Goal: Task Accomplishment & Management: Manage account settings

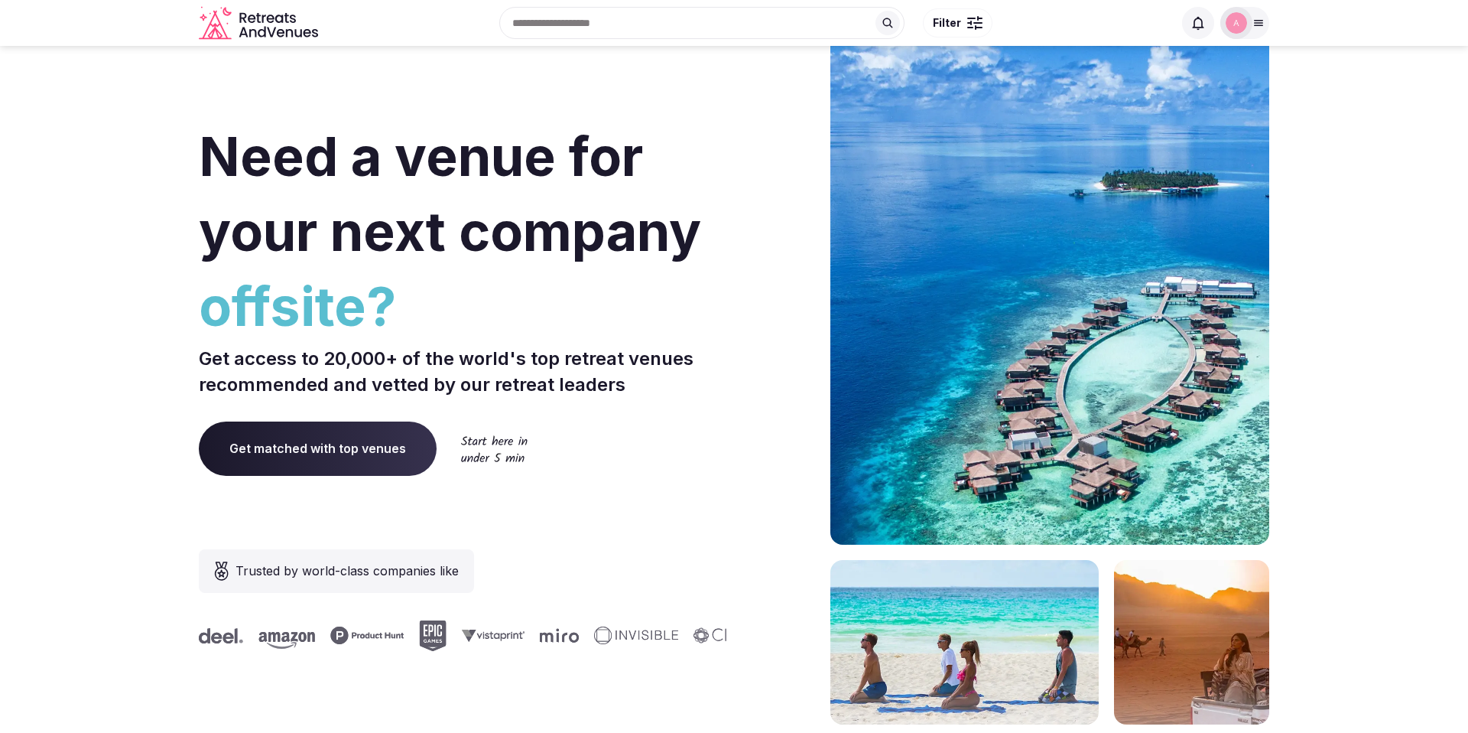
click at [1230, 26] on img at bounding box center [1236, 22] width 21 height 21
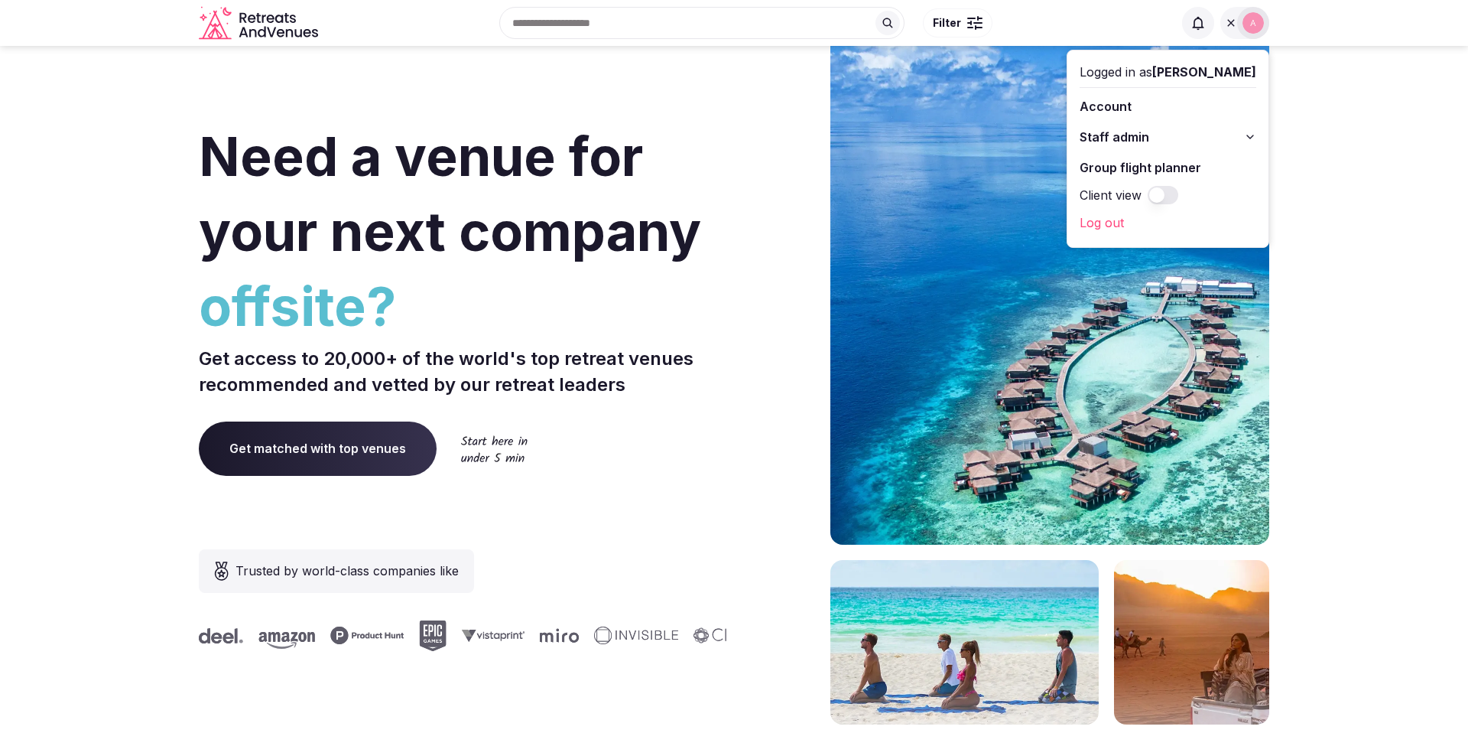
click at [1165, 143] on button "Staff admin" at bounding box center [1168, 137] width 177 height 24
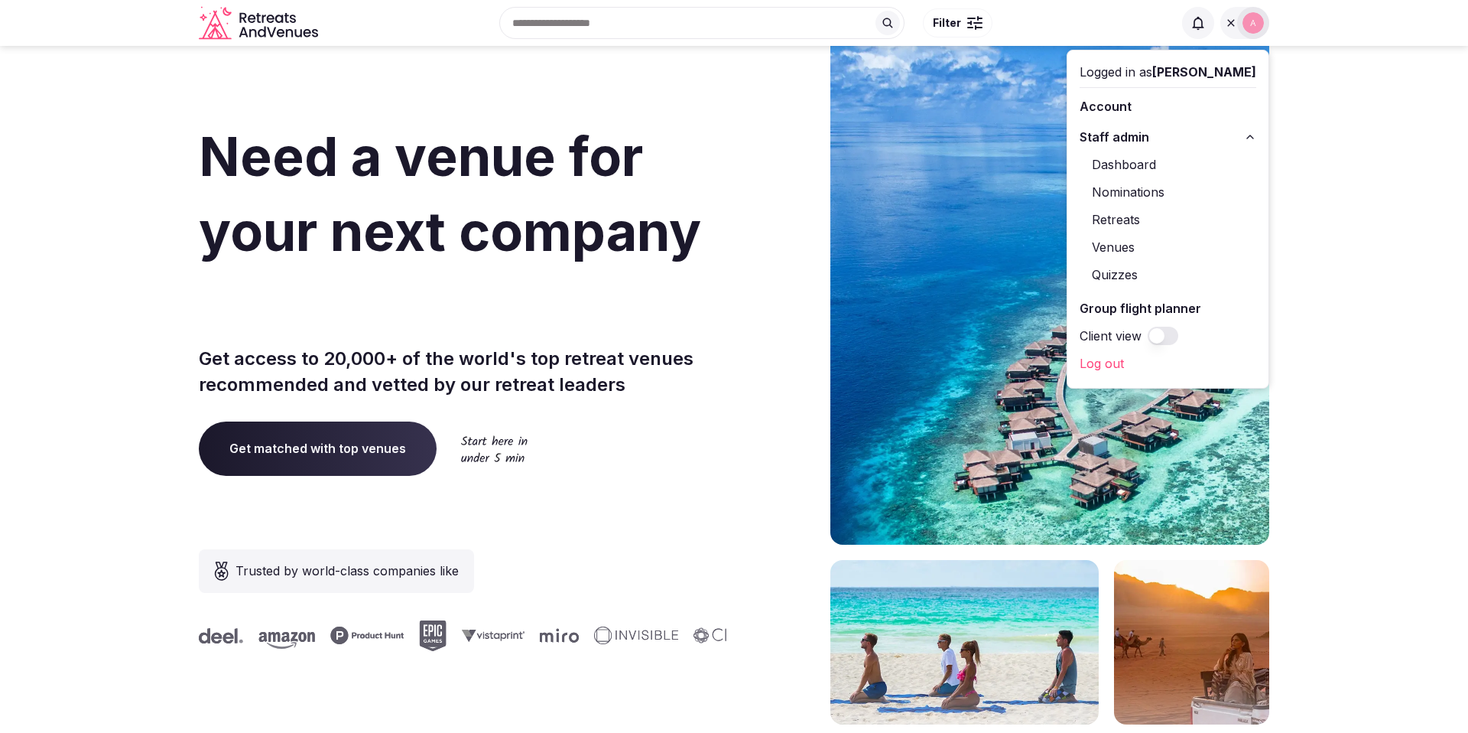
click at [1135, 215] on link "Retreats" at bounding box center [1168, 219] width 177 height 24
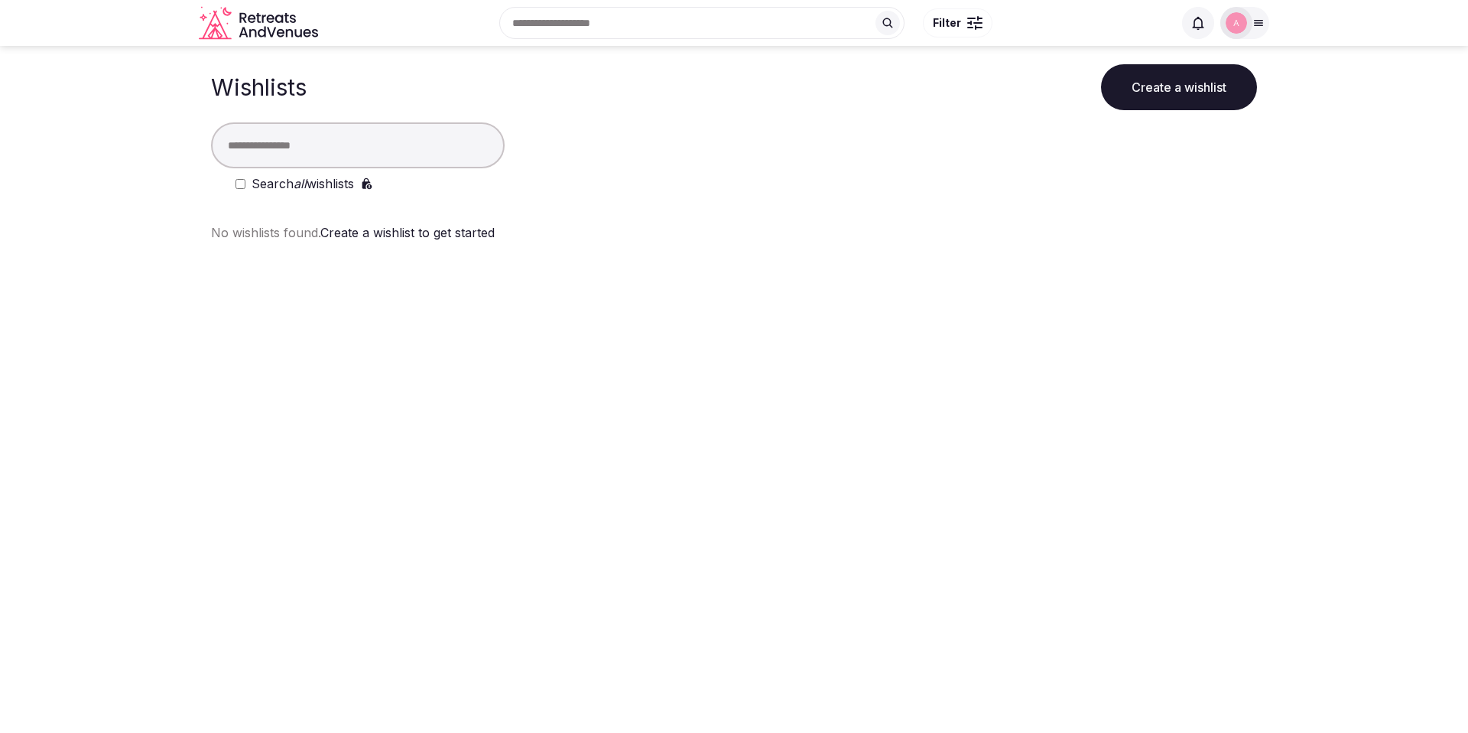
click at [1159, 89] on button "Create a wishlist" at bounding box center [1179, 87] width 156 height 46
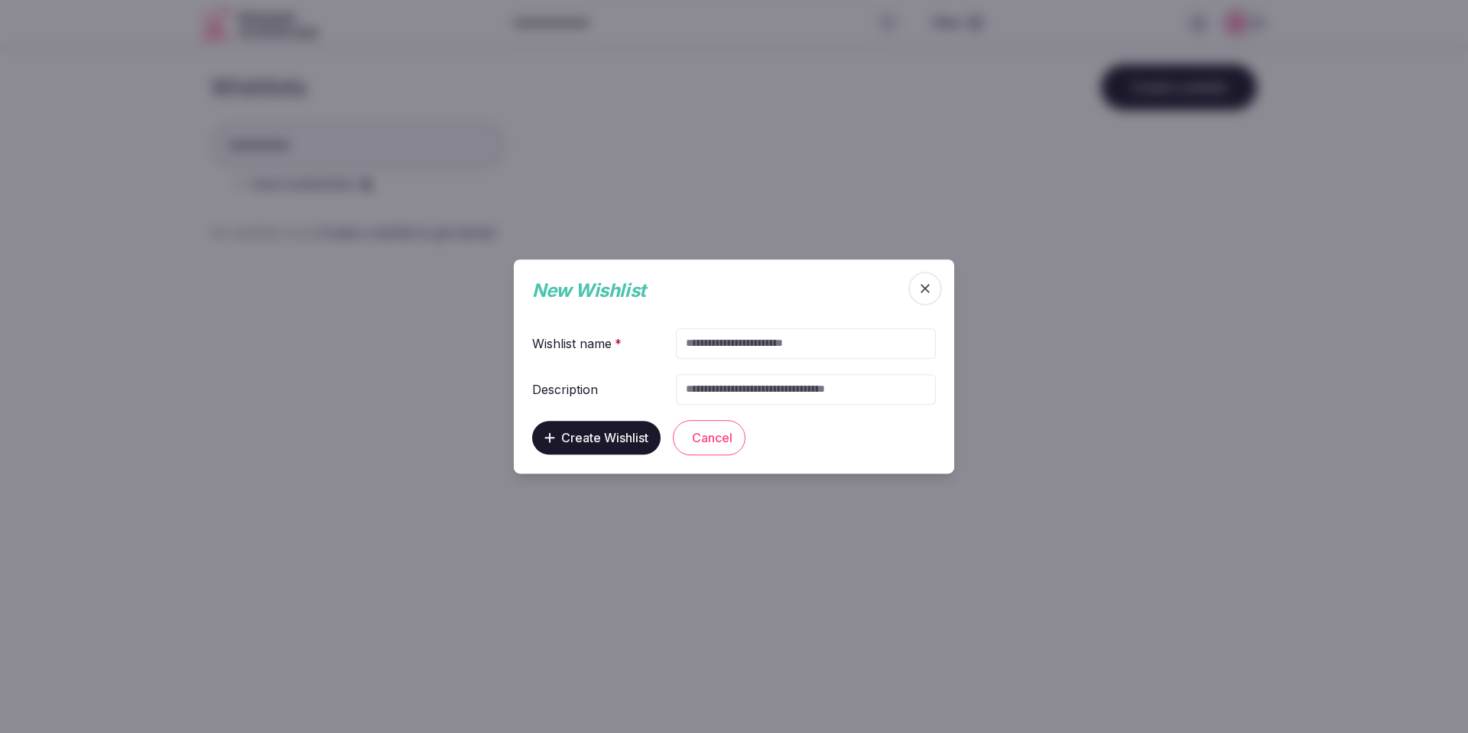
click at [780, 346] on input "text" at bounding box center [806, 343] width 260 height 31
type input "*********"
click at [749, 391] on input "text" at bounding box center [806, 389] width 260 height 31
type input "*********"
click at [644, 437] on span "Create Wishlist" at bounding box center [604, 437] width 87 height 15
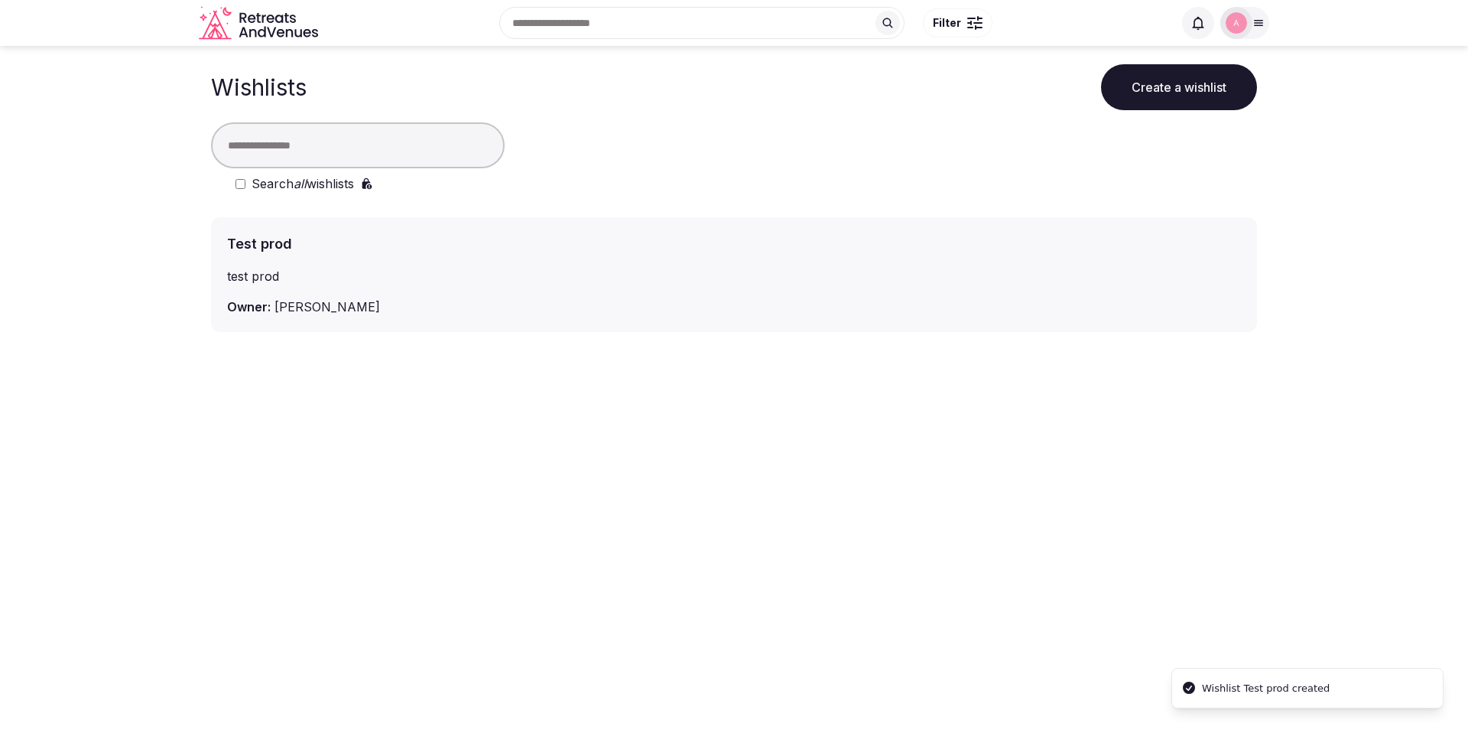
click at [248, 242] on h3 "Test prod" at bounding box center [303, 243] width 153 height 21
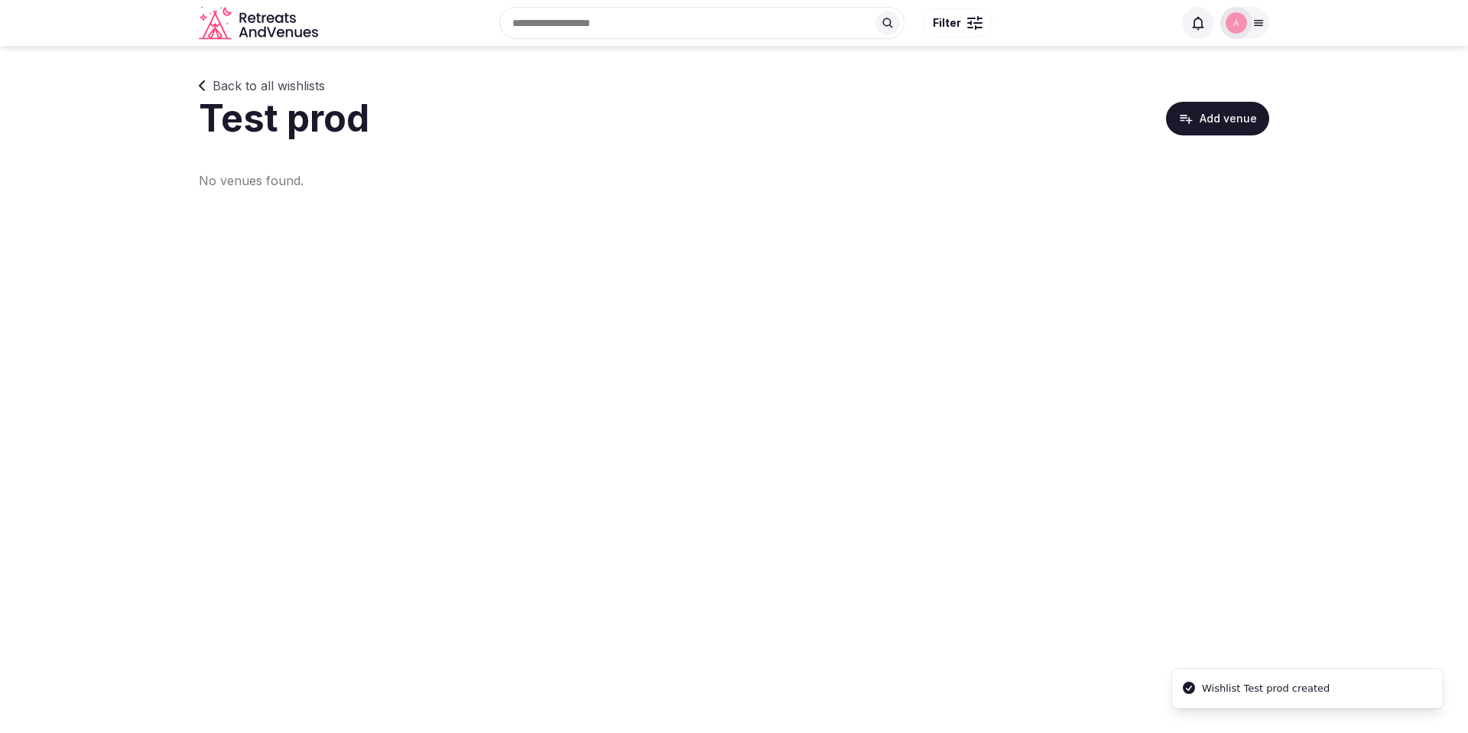
click at [1218, 111] on button "Add venue" at bounding box center [1217, 119] width 103 height 34
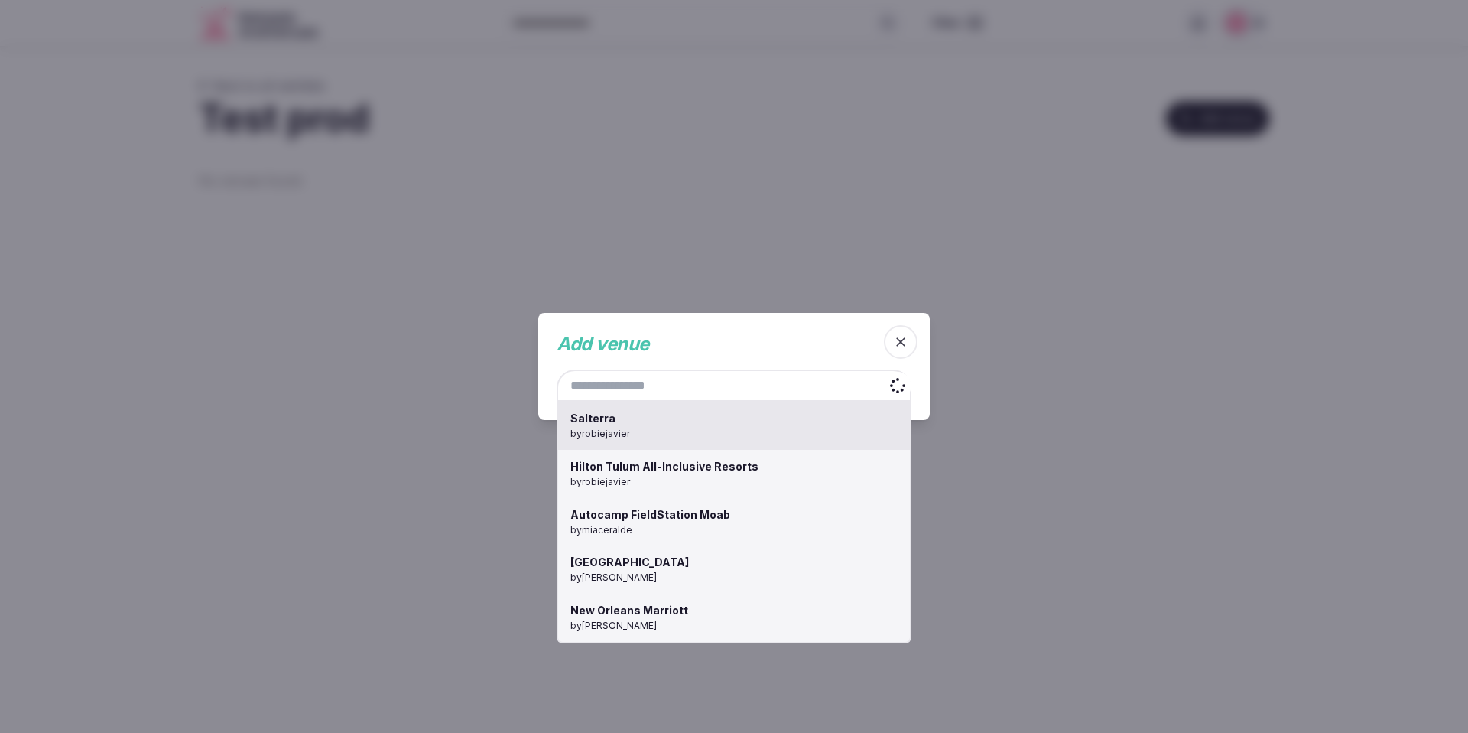
click at [700, 385] on div "Salterra by robiejavier Hilton Tulum All-Inclusive Resorts by robiejavier Autoc…" at bounding box center [734, 385] width 355 height 32
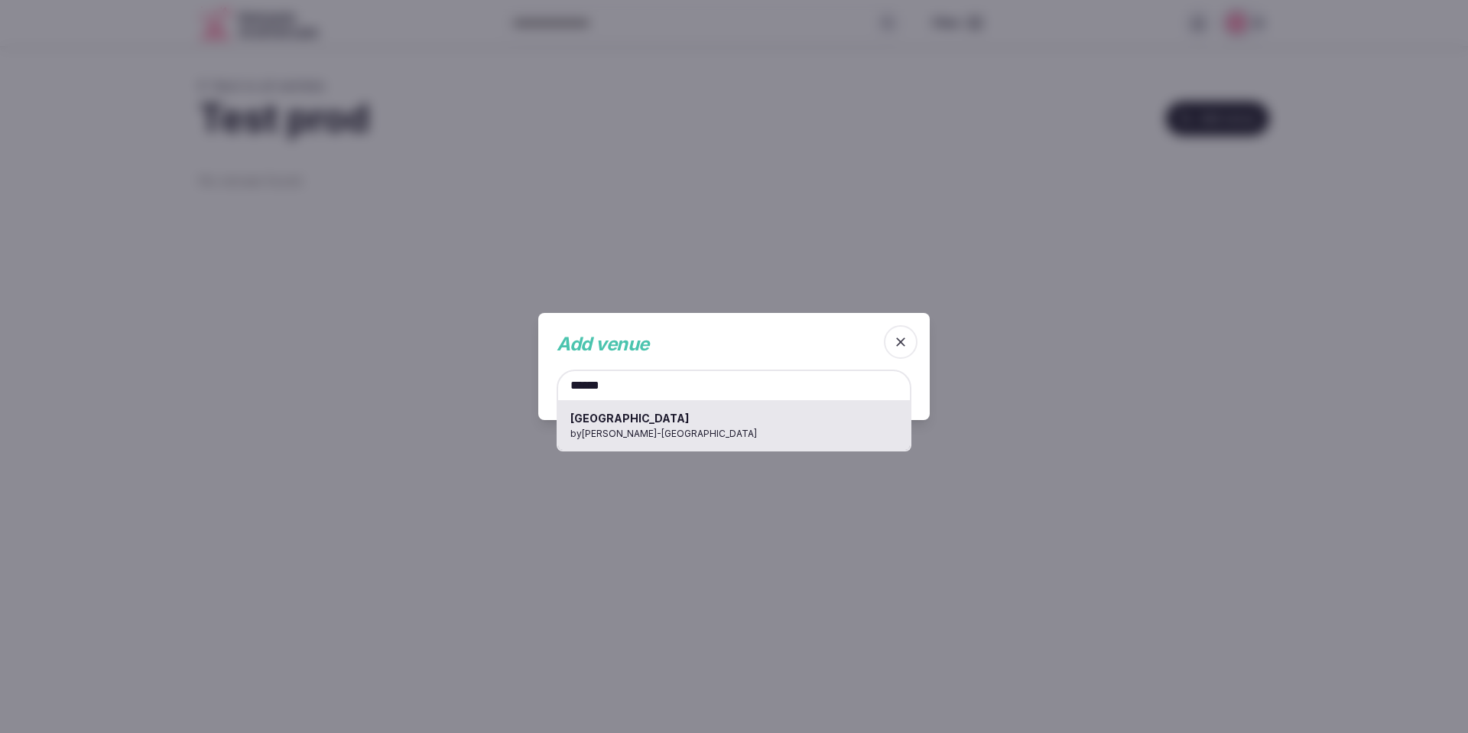
type input "******"
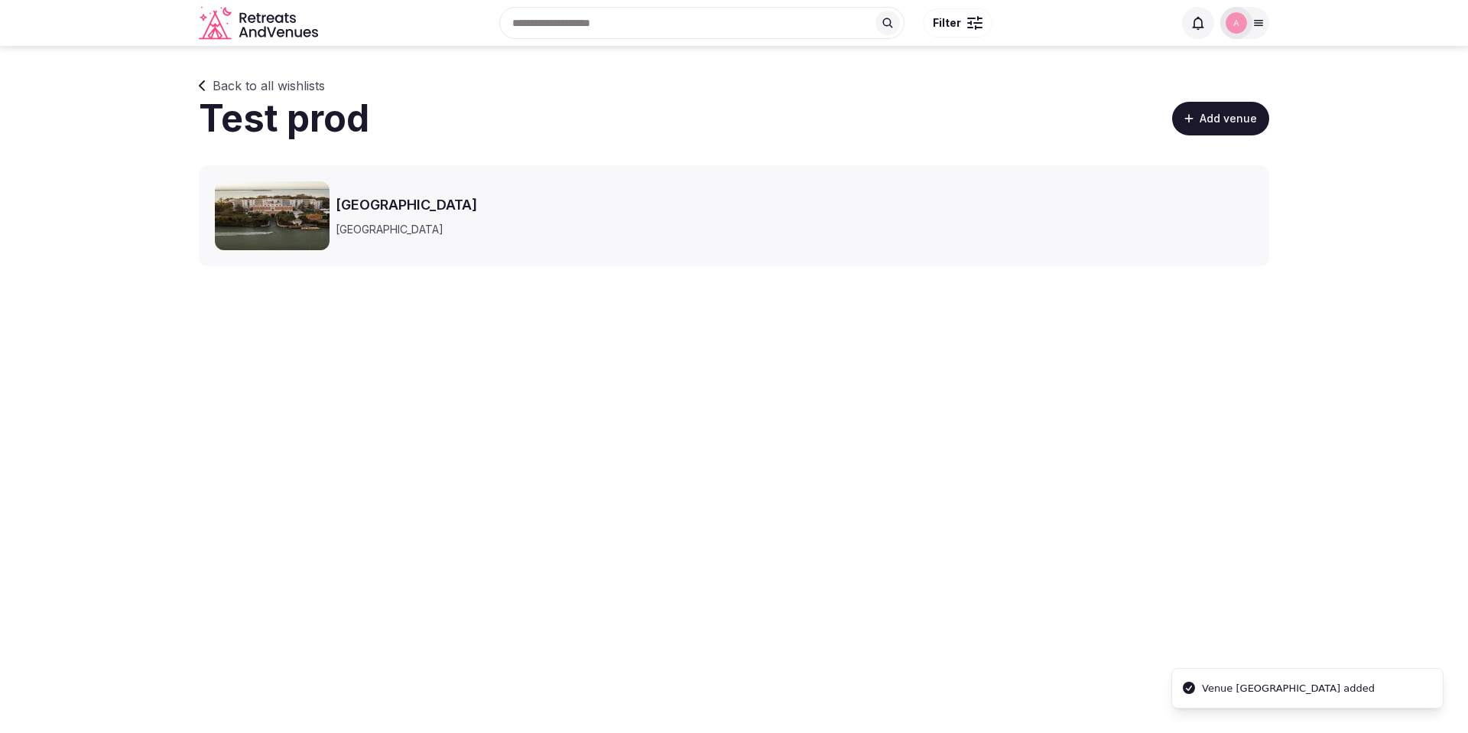
click at [1218, 123] on button "Add venue" at bounding box center [1220, 119] width 97 height 34
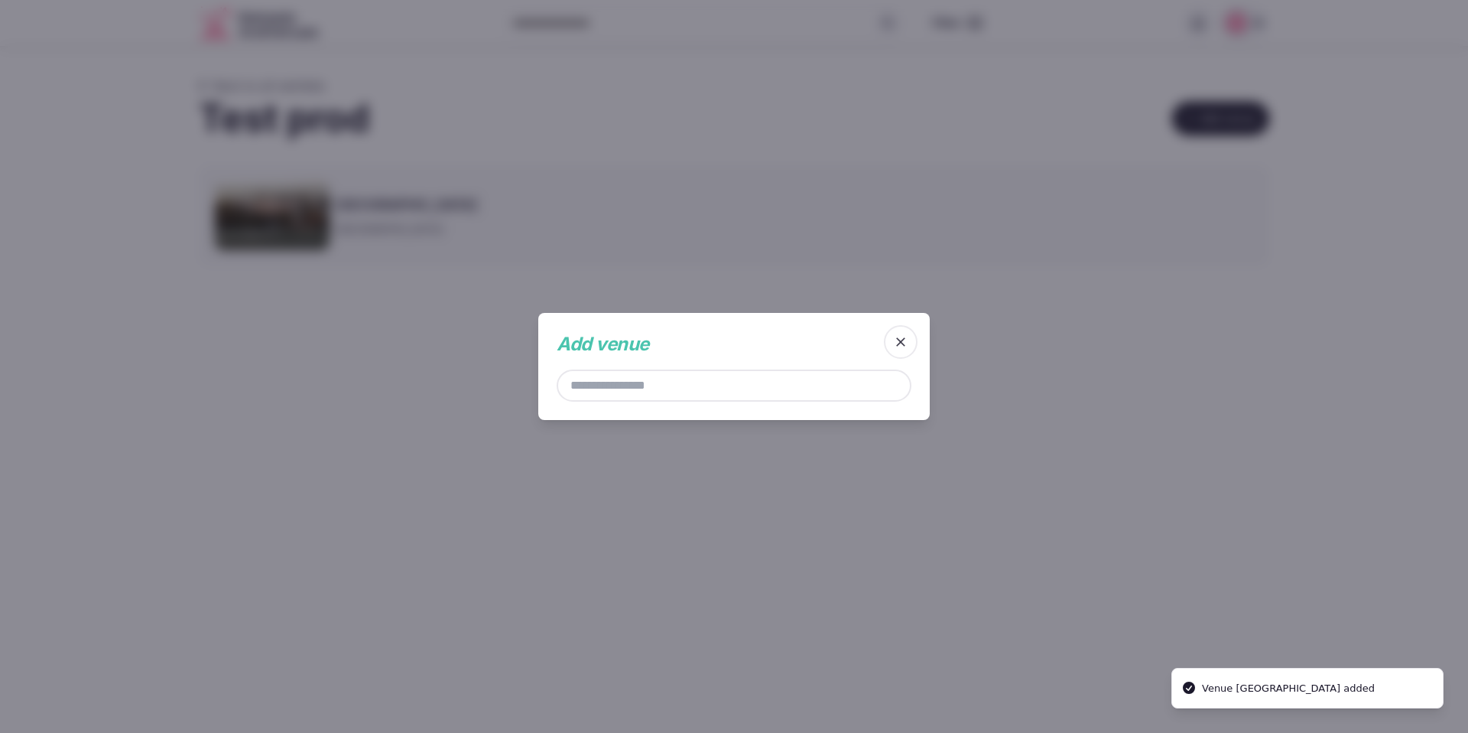
click at [688, 385] on div at bounding box center [734, 385] width 355 height 32
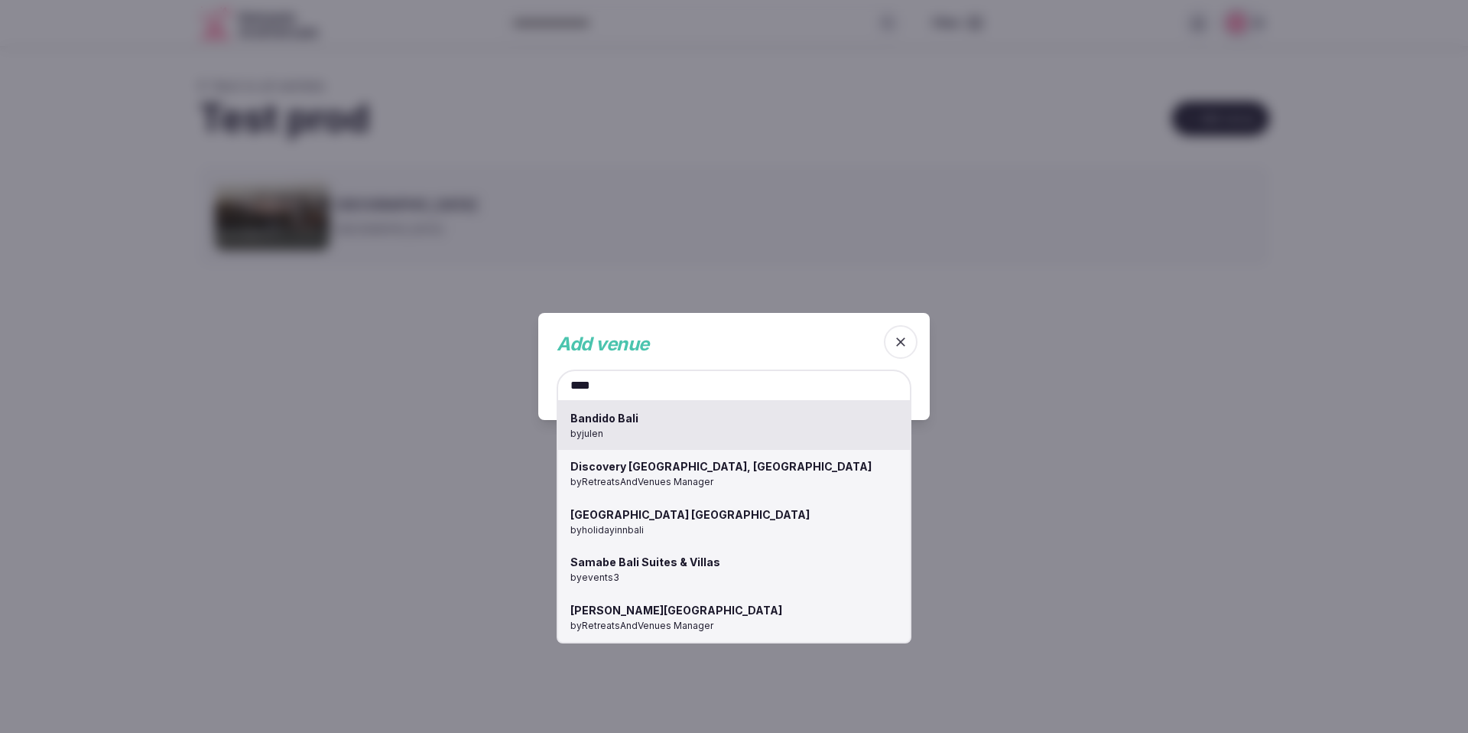
type input "****"
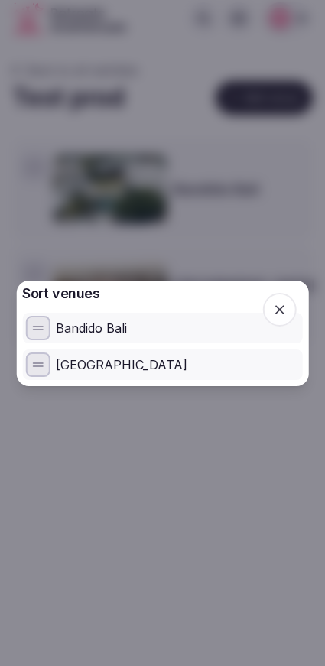
click at [36, 167] on div at bounding box center [162, 333] width 325 height 666
click at [284, 313] on icon "button" at bounding box center [279, 309] width 15 height 15
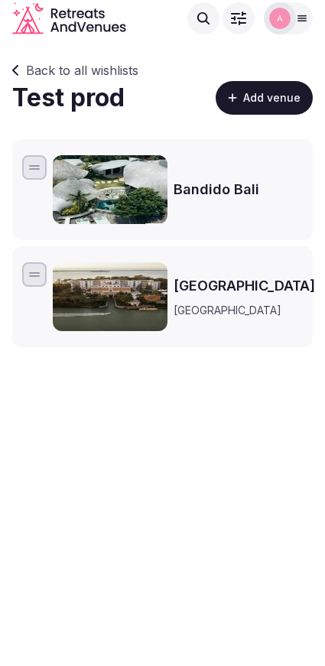
click at [267, 107] on button "Add venue" at bounding box center [264, 98] width 97 height 34
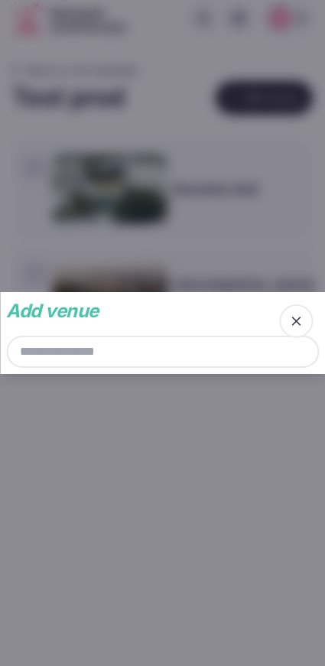
click at [168, 346] on div at bounding box center [162, 352] width 313 height 32
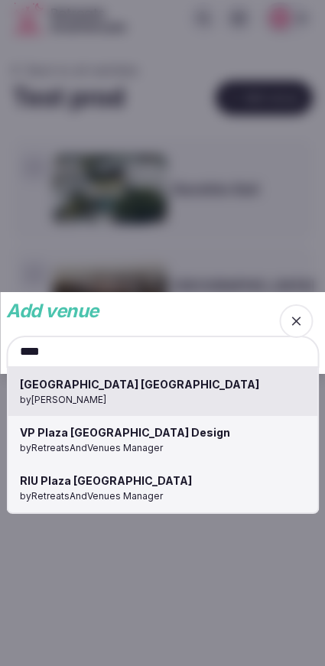
type input "****"
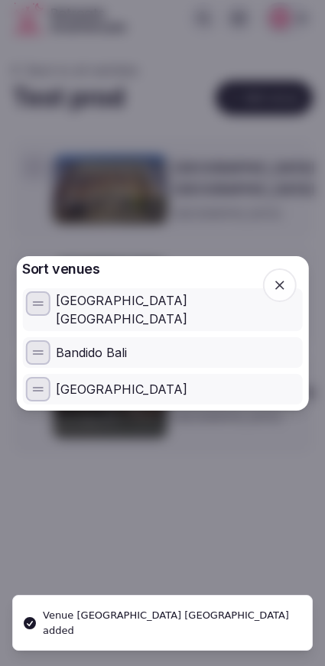
click at [38, 172] on div at bounding box center [162, 333] width 325 height 666
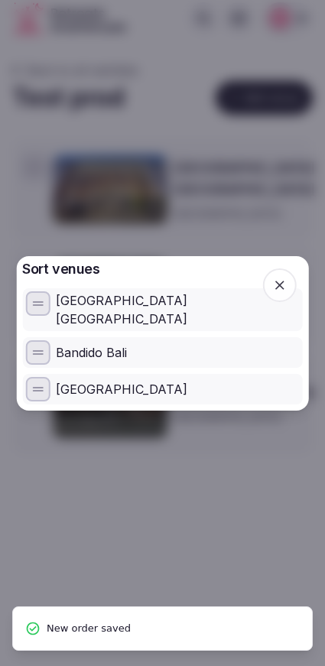
click at [277, 290] on icon "button" at bounding box center [279, 285] width 15 height 15
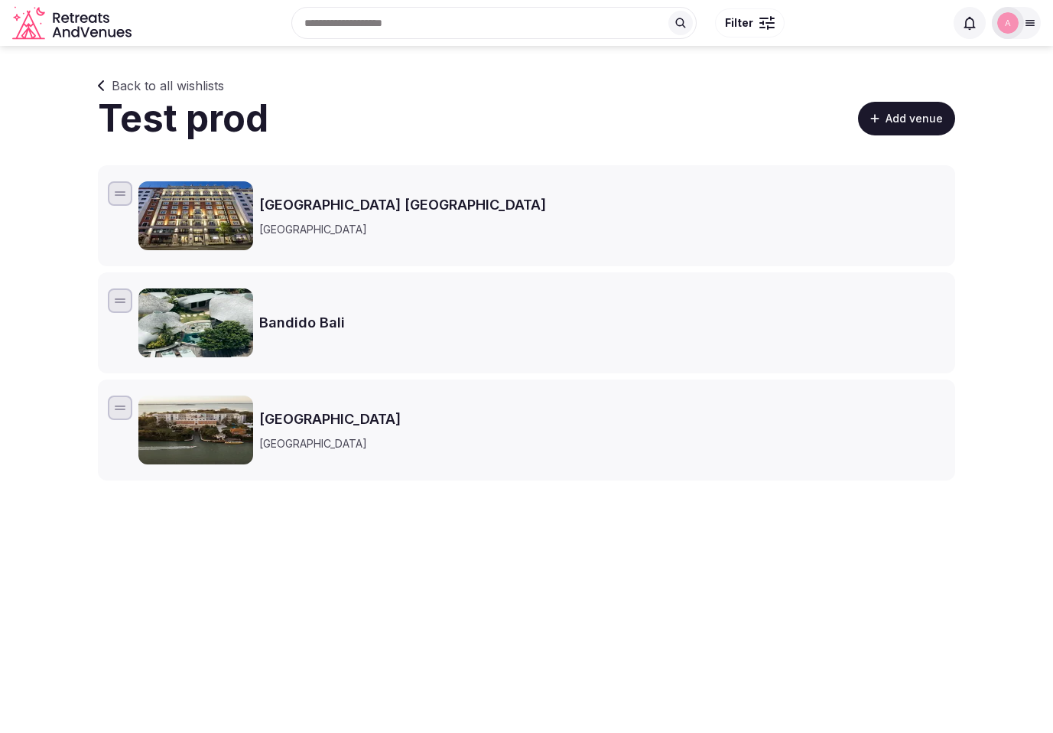
click at [1030, 19] on icon at bounding box center [1030, 23] width 12 height 12
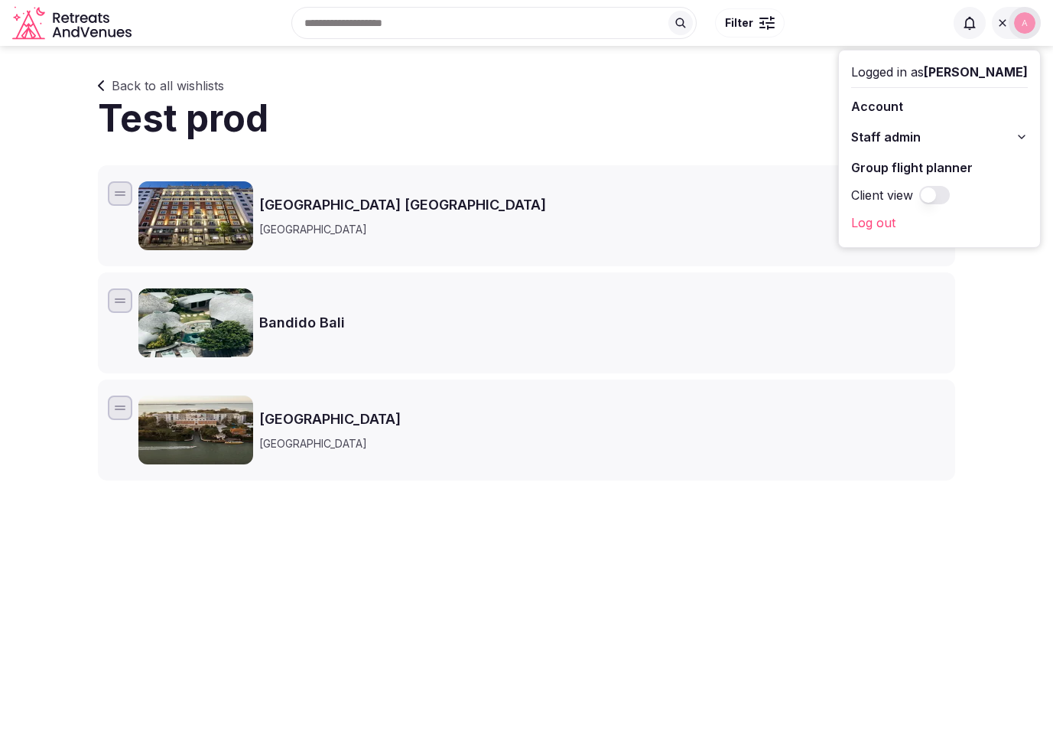
drag, startPoint x: 940, startPoint y: 216, endPoint x: 932, endPoint y: 215, distance: 7.8
click at [940, 216] on link "Log out" at bounding box center [939, 222] width 177 height 24
